Goal: Information Seeking & Learning: Learn about a topic

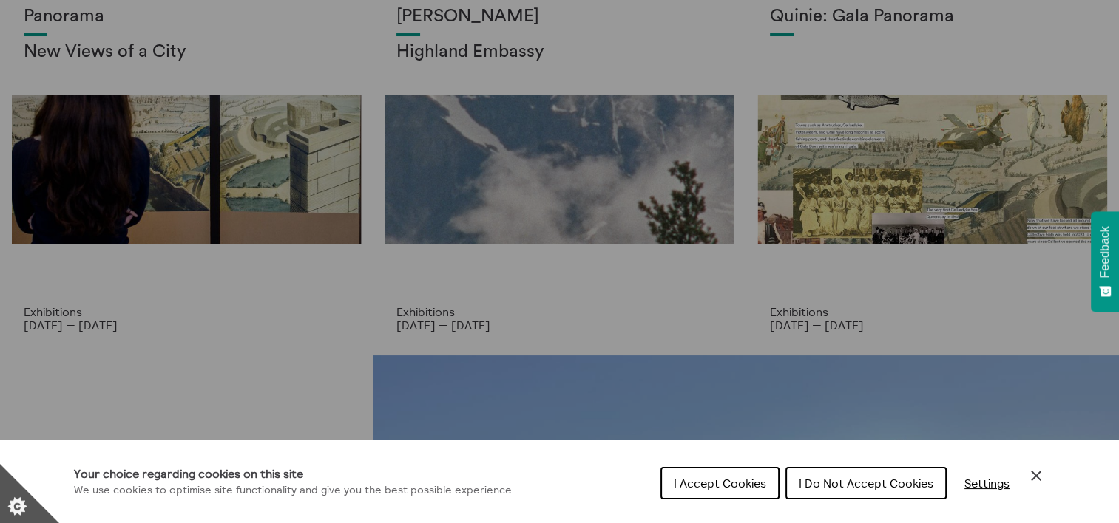
scroll to position [44, 0]
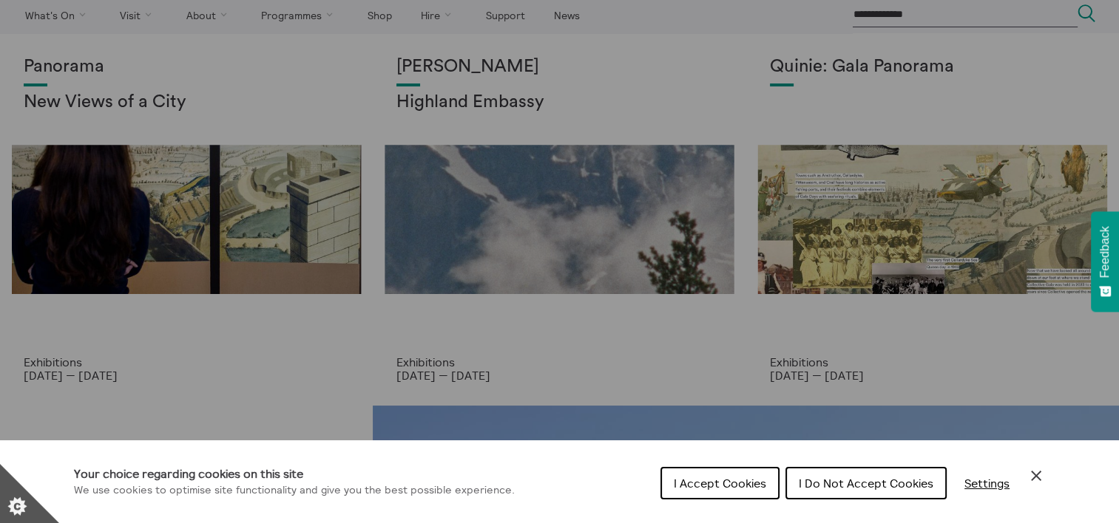
click at [729, 485] on span "I Accept Cookies" at bounding box center [720, 483] width 92 height 15
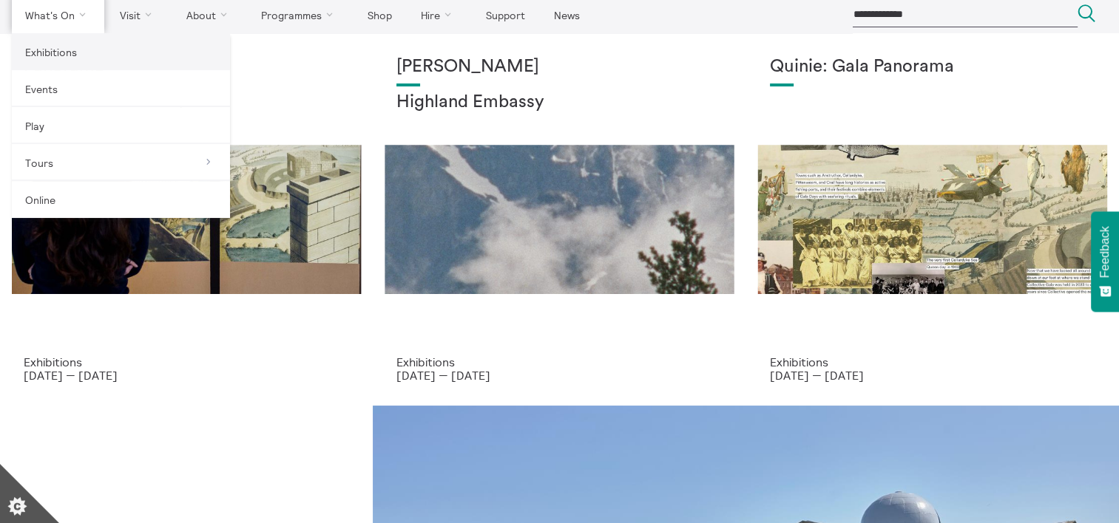
click at [62, 56] on link "Exhibitions" at bounding box center [121, 51] width 218 height 37
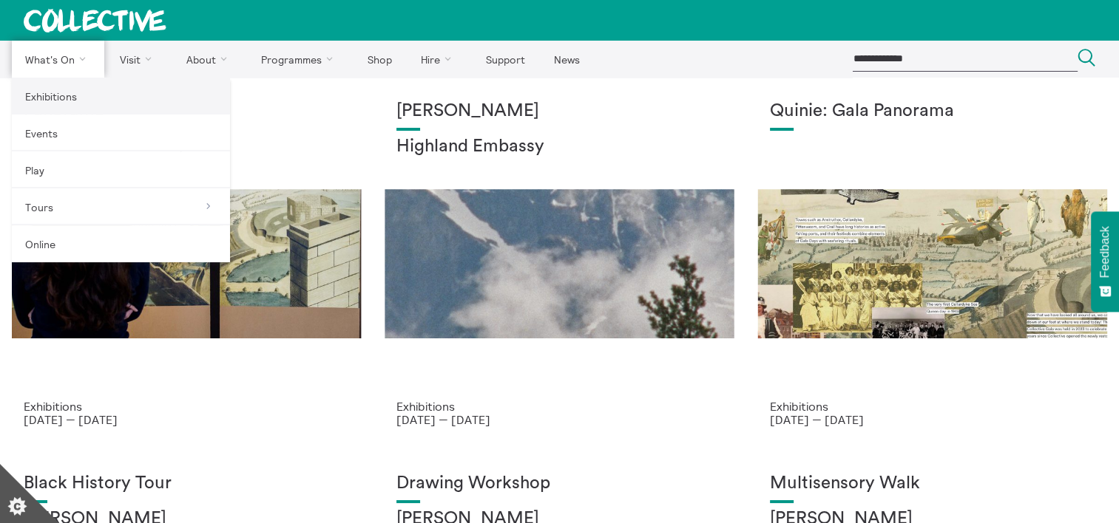
click at [63, 98] on link "Exhibitions" at bounding box center [121, 96] width 218 height 37
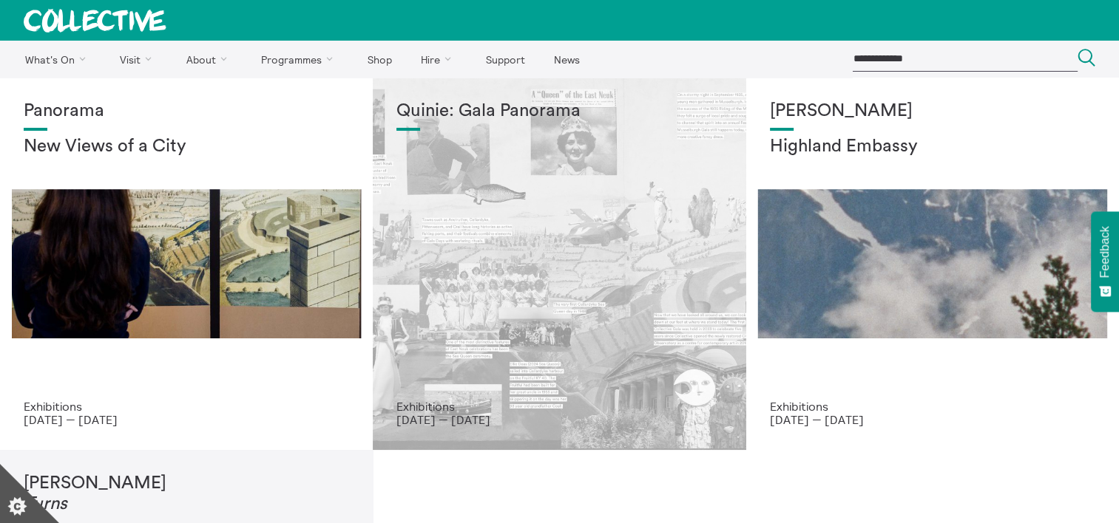
click at [622, 280] on div "Quinie: Gala Panorama" at bounding box center [558, 250] width 325 height 299
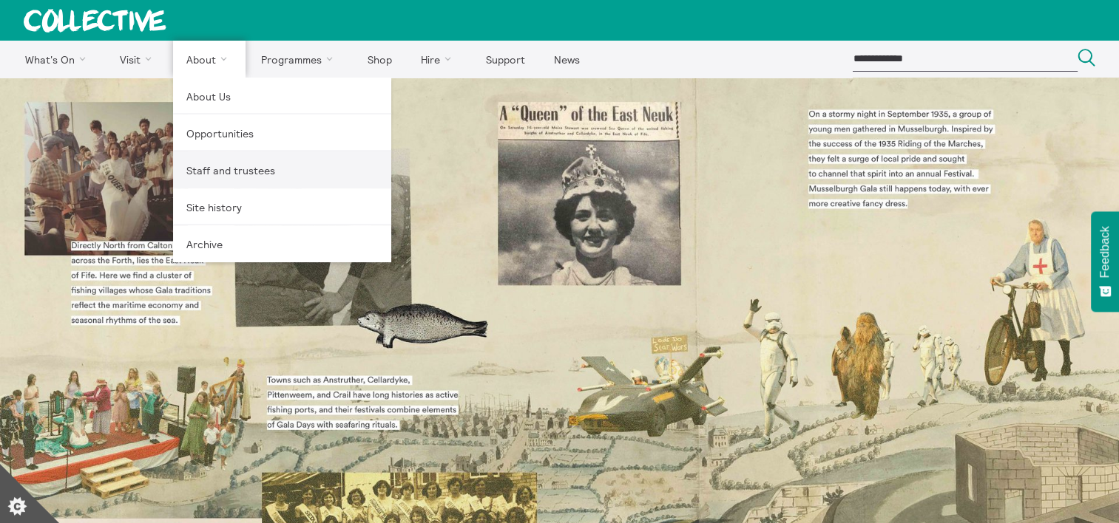
click at [210, 163] on link "Staff and trustees" at bounding box center [282, 170] width 218 height 37
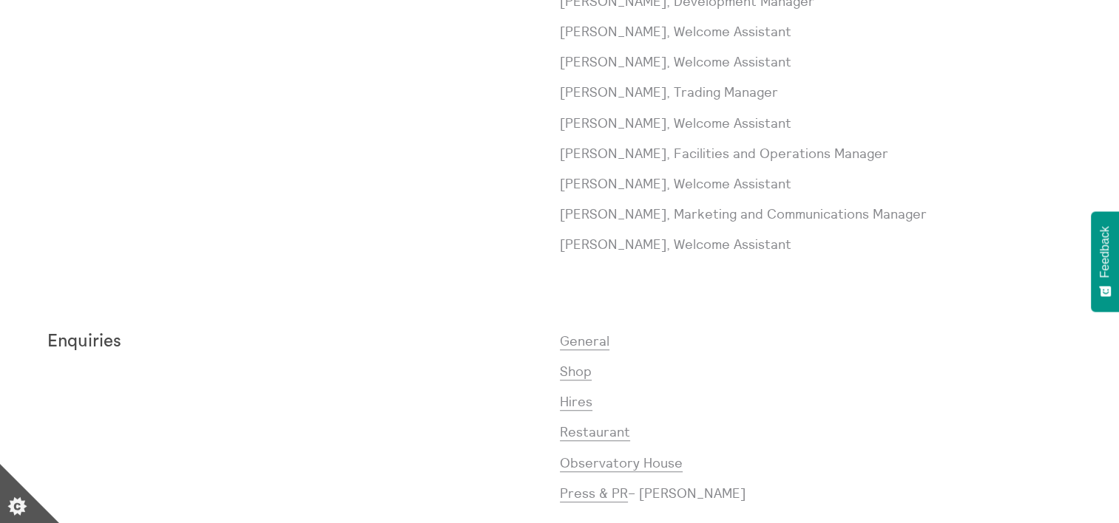
scroll to position [1009, 0]
click at [418, 412] on div "Enquiries" at bounding box center [303, 423] width 512 height 183
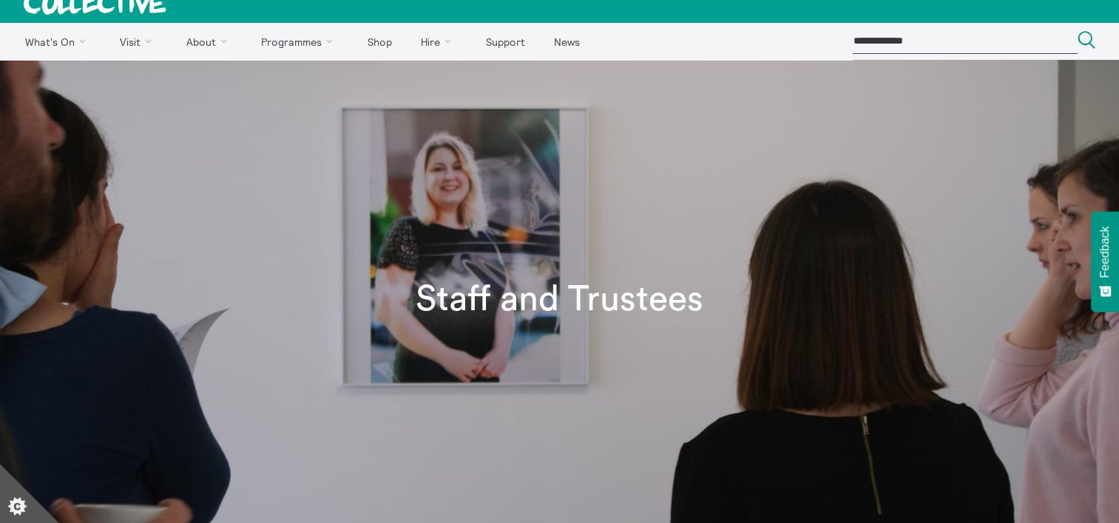
scroll to position [0, 0]
